Goal: Navigation & Orientation: Find specific page/section

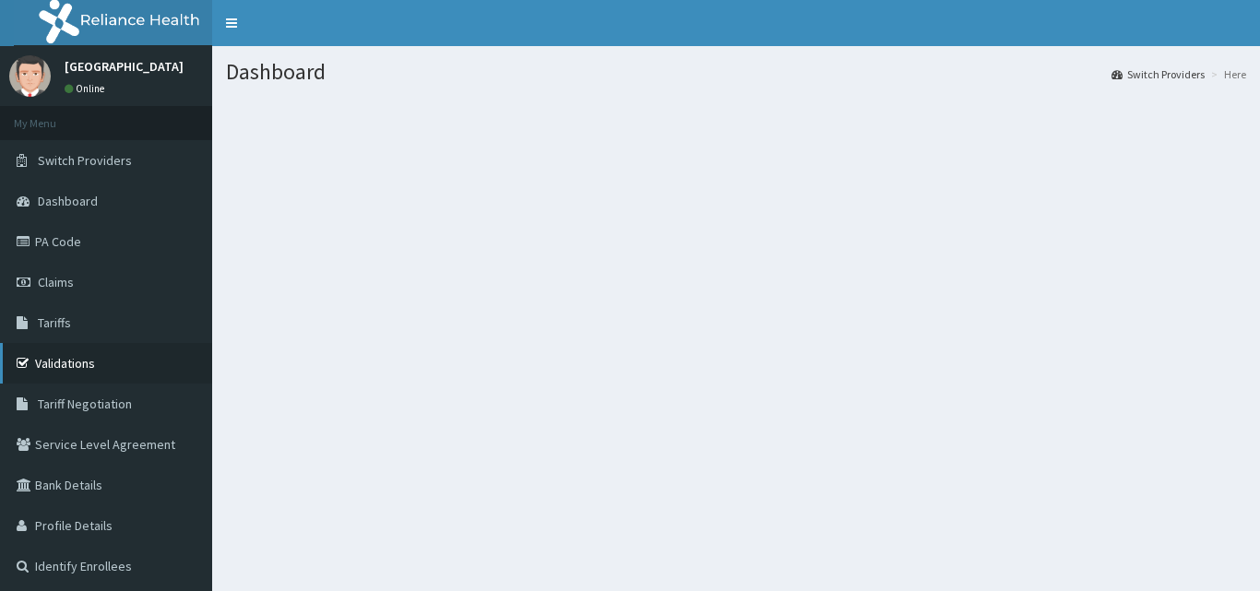
click at [81, 359] on link "Validations" at bounding box center [106, 363] width 212 height 41
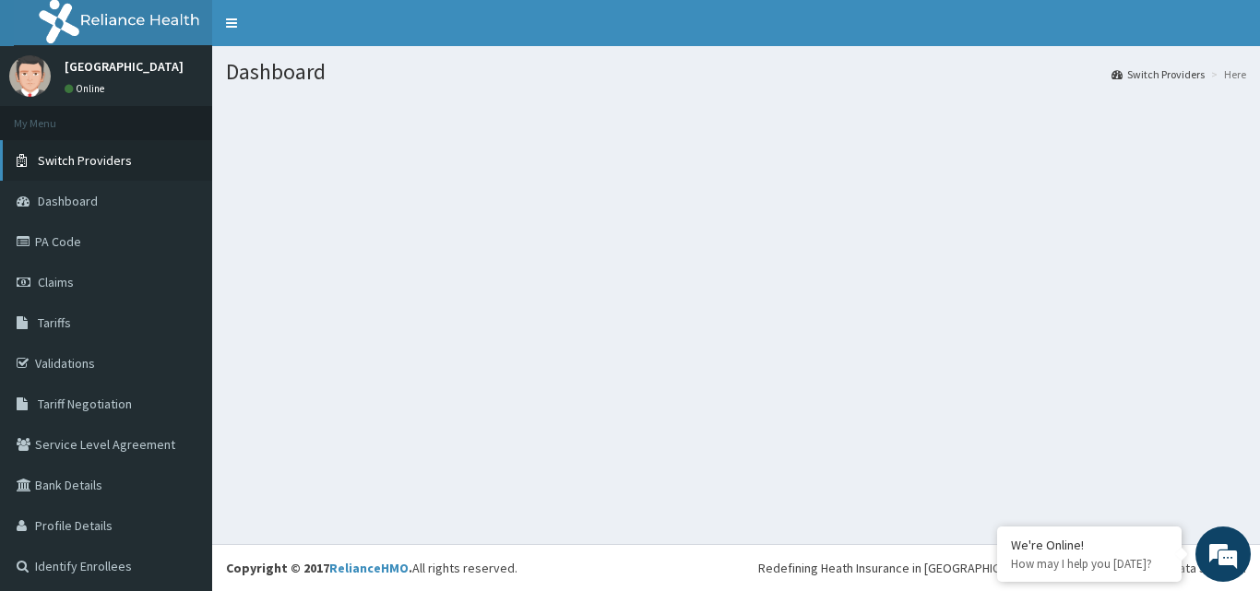
click at [105, 164] on span "Switch Providers" at bounding box center [85, 160] width 94 height 17
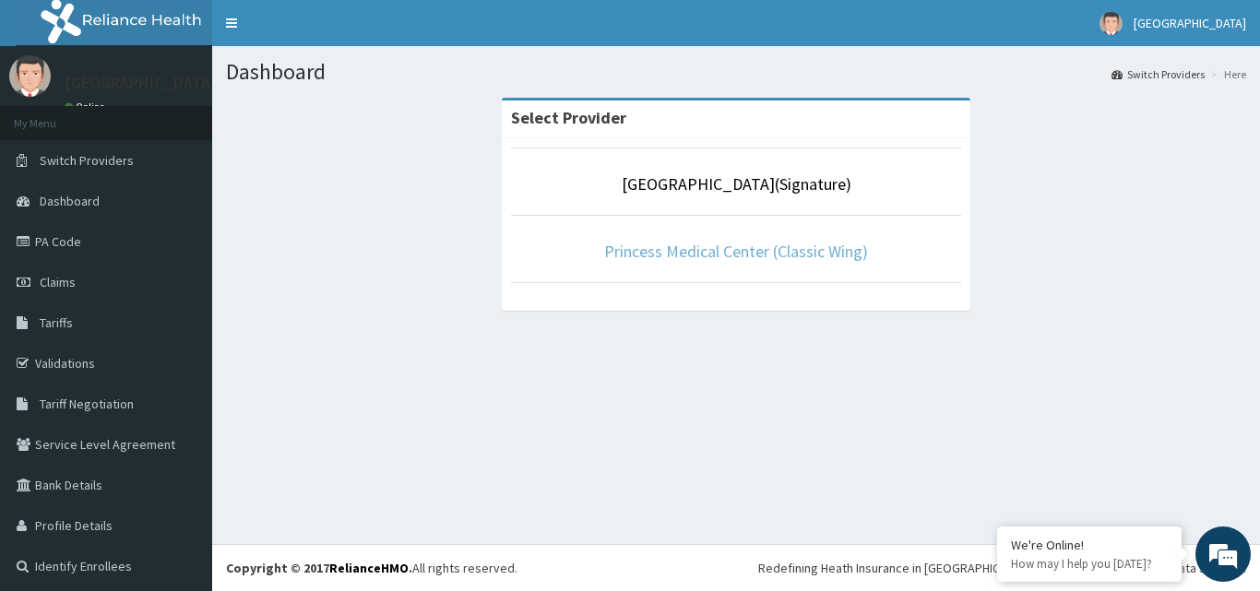
click at [742, 247] on link "Princess Medical Center (Classic Wing)" at bounding box center [736, 251] width 264 height 21
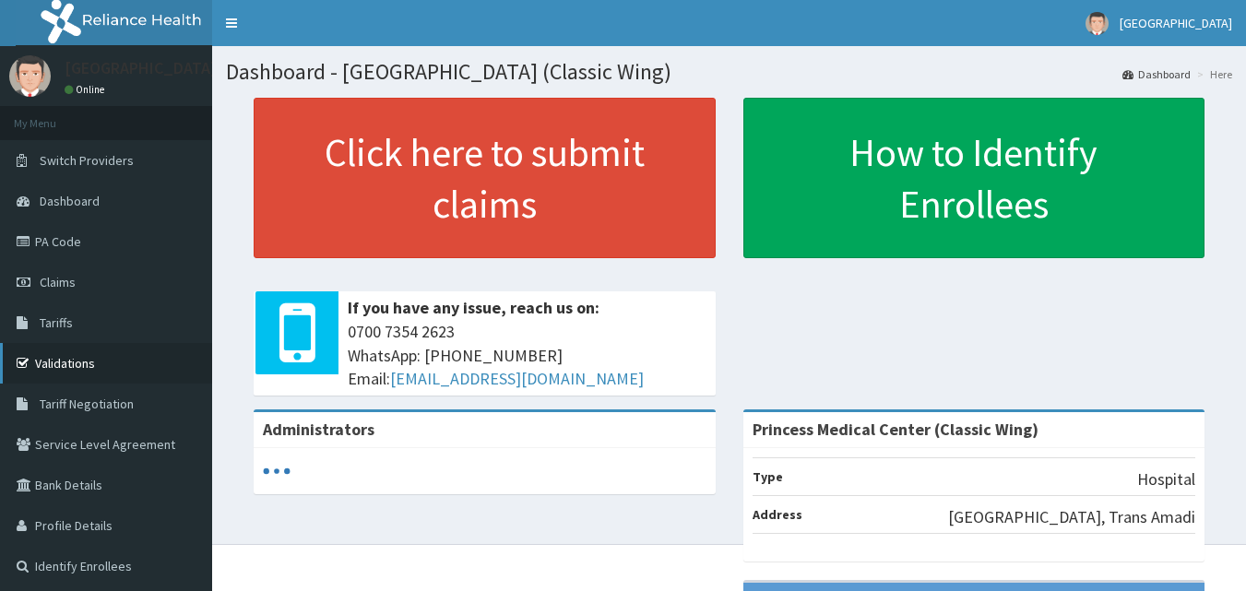
click at [98, 371] on link "Validations" at bounding box center [106, 363] width 212 height 41
